Goal: Information Seeking & Learning: Learn about a topic

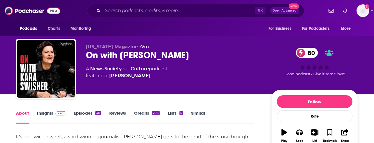
scroll to position [24, 0]
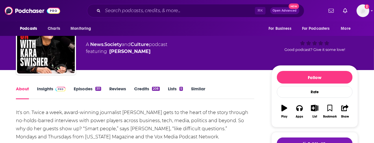
click at [53, 91] on span at bounding box center [59, 88] width 12 height 5
